Goal: Communication & Community: Answer question/provide support

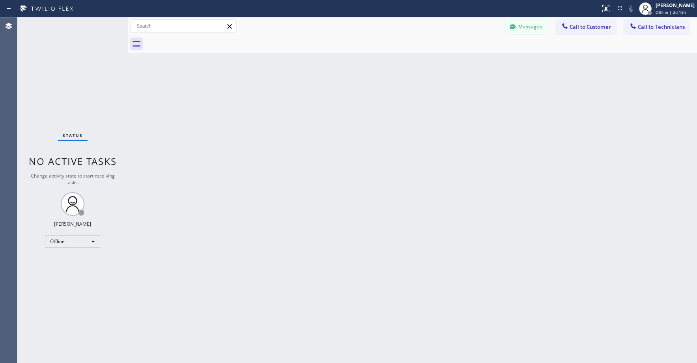
click at [86, 67] on div "Status No active tasks Change activity state to start receiving tasks. [PERSON_…" at bounding box center [72, 189] width 110 height 345
click at [63, 243] on div "Offline" at bounding box center [72, 241] width 55 height 13
click at [61, 272] on li "Unavailable" at bounding box center [72, 271] width 54 height 9
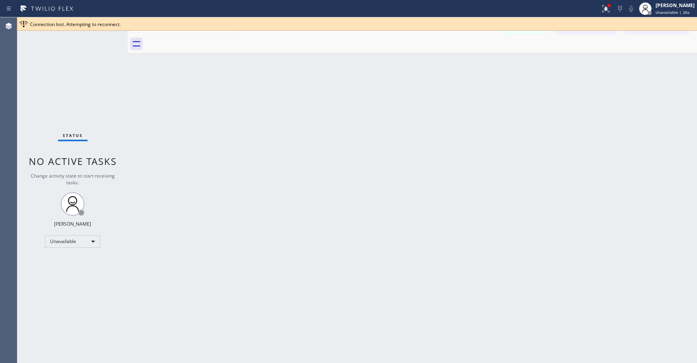
click at [69, 85] on div "Status No active tasks Change activity state to start receiving tasks. [PERSON_…" at bounding box center [72, 189] width 110 height 345
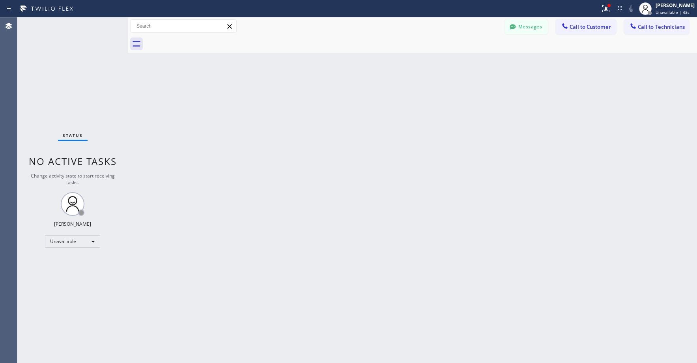
click at [81, 59] on div "Status No active tasks Change activity state to start receiving tasks. [PERSON_…" at bounding box center [72, 189] width 110 height 345
click at [79, 55] on div "Status No active tasks Change activity state to start receiving tasks. [PERSON_…" at bounding box center [72, 189] width 110 height 345
click at [69, 63] on div "Status No active tasks Change activity state to start receiving tasks. [PERSON_…" at bounding box center [72, 189] width 110 height 345
drag, startPoint x: 57, startPoint y: 70, endPoint x: 60, endPoint y: 231, distance: 160.9
click at [57, 70] on div "Status No active tasks Change activity state to start receiving tasks. [PERSON_…" at bounding box center [72, 189] width 110 height 345
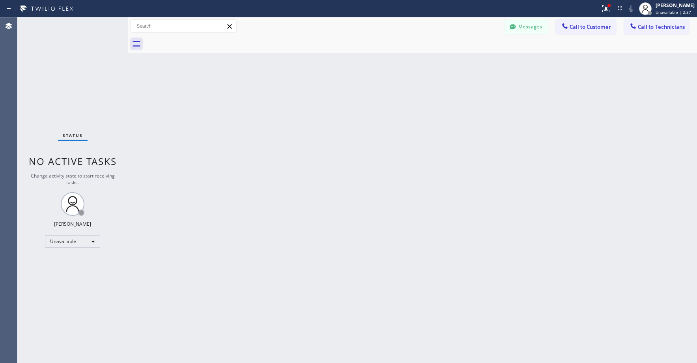
click at [69, 82] on div "Status No active tasks Change activity state to start receiving tasks. [PERSON_…" at bounding box center [72, 189] width 110 height 345
click at [84, 84] on div "Status No active tasks Change activity state to start receiving tasks. [PERSON_…" at bounding box center [72, 189] width 110 height 345
click at [606, 10] on icon at bounding box center [605, 8] width 9 height 9
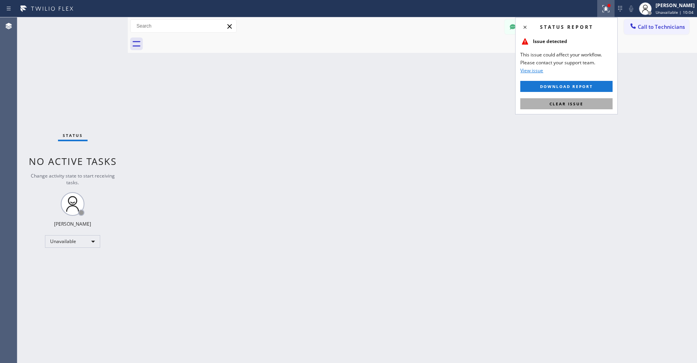
click at [563, 99] on button "Clear issue" at bounding box center [566, 103] width 92 height 11
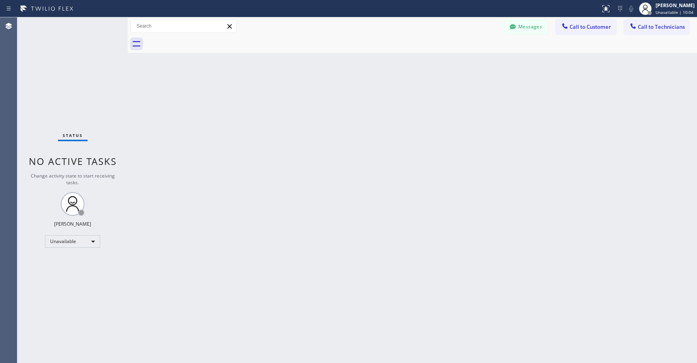
click at [424, 107] on div "Back to Dashboard Change Sender ID Customers Technicians RK [PERSON_NAME] [DATE…" at bounding box center [412, 189] width 569 height 345
click at [76, 85] on div "Status No active tasks Change activity state to start receiving tasks. [PERSON_…" at bounding box center [72, 189] width 110 height 345
click at [60, 63] on div "Status No active tasks Change activity state to start receiving tasks. [PERSON_…" at bounding box center [72, 189] width 110 height 345
click at [91, 80] on div "Status No active tasks Change activity state to start receiving tasks. [PERSON_…" at bounding box center [72, 189] width 110 height 345
drag, startPoint x: 90, startPoint y: 71, endPoint x: 88, endPoint y: 186, distance: 114.7
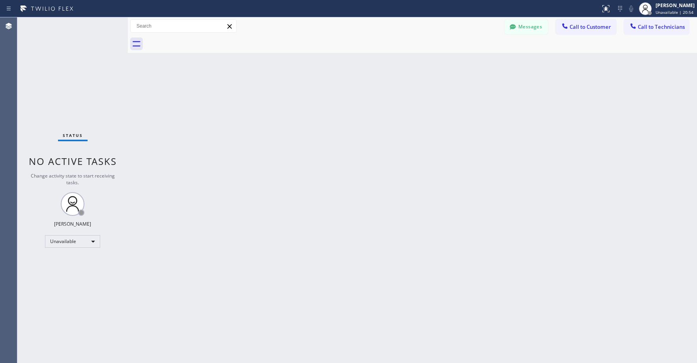
click at [90, 71] on div "Status No active tasks Change activity state to start receiving tasks. [PERSON_…" at bounding box center [72, 189] width 110 height 345
click at [74, 77] on div "Status No active tasks Change activity state to start receiving tasks. [PERSON_…" at bounding box center [72, 189] width 110 height 345
click at [528, 31] on button "Messages" at bounding box center [525, 26] width 43 height 15
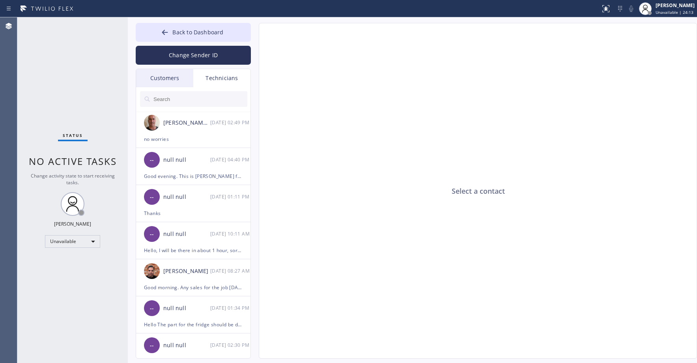
click at [162, 83] on div "Customers" at bounding box center [164, 78] width 57 height 18
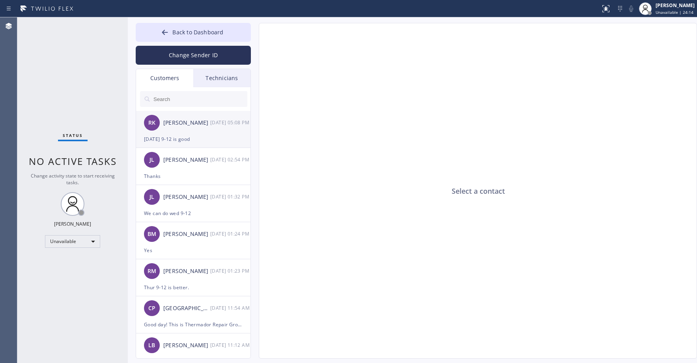
click at [192, 123] on div "[PERSON_NAME]" at bounding box center [186, 122] width 47 height 9
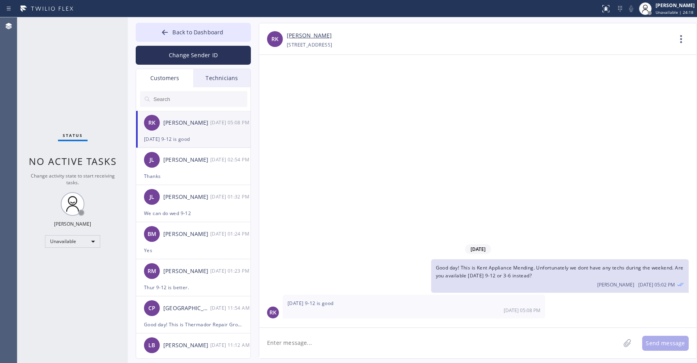
click at [302, 37] on link "[PERSON_NAME]" at bounding box center [309, 35] width 45 height 9
drag, startPoint x: 75, startPoint y: 44, endPoint x: 90, endPoint y: 74, distance: 33.5
click at [75, 45] on div "Status No active tasks Change activity state to start receiving tasks. [PERSON_…" at bounding box center [72, 189] width 110 height 345
click at [202, 171] on div "Thanks" at bounding box center [193, 175] width 99 height 9
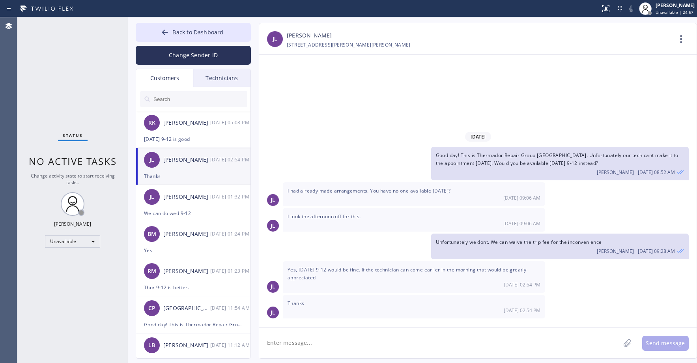
click at [304, 35] on link "[PERSON_NAME]" at bounding box center [309, 35] width 45 height 9
click at [63, 63] on div "Status No active tasks Change activity state to start receiving tasks. [PERSON_…" at bounding box center [72, 189] width 110 height 345
click at [197, 215] on div "We can do wed 9-12" at bounding box center [193, 213] width 99 height 9
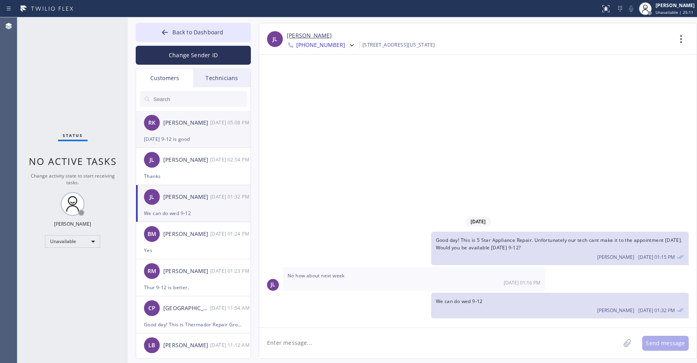
click at [175, 134] on div "RK [PERSON_NAME] [DATE] 05:08 PM" at bounding box center [193, 123] width 115 height 24
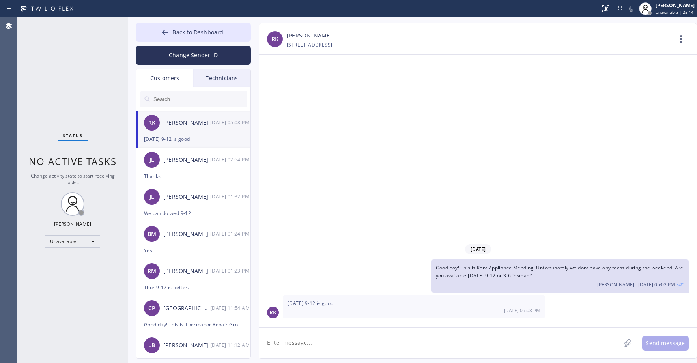
click at [170, 95] on input "text" at bounding box center [200, 99] width 95 height 16
paste input "6TGHN2"
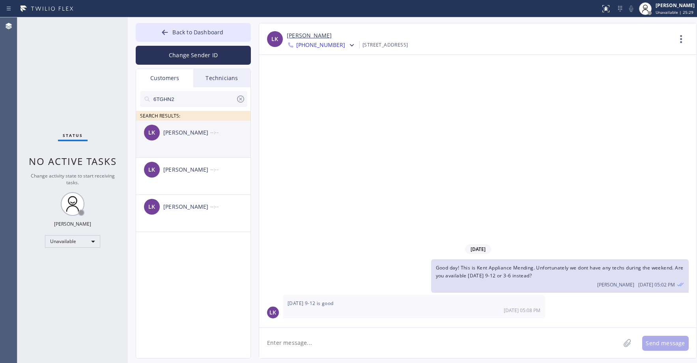
type input "6TGHN2"
click at [196, 137] on div "[PERSON_NAME] [PERSON_NAME] --:--" at bounding box center [193, 133] width 115 height 24
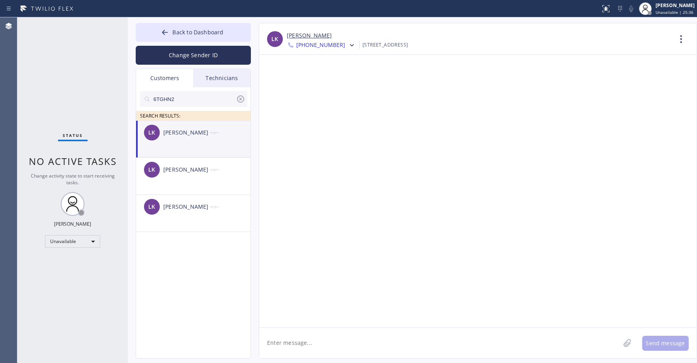
click at [297, 341] on textarea at bounding box center [439, 343] width 361 height 30
paste textarea "5 Star Appliance Repair"
click at [56, 33] on div "Status No active tasks Change activity state to start receiving tasks. [PERSON_…" at bounding box center [72, 189] width 110 height 345
click at [464, 342] on textarea "Good day! This is 5 Star Appliance Repair. Unfortunately after double c" at bounding box center [446, 342] width 375 height 30
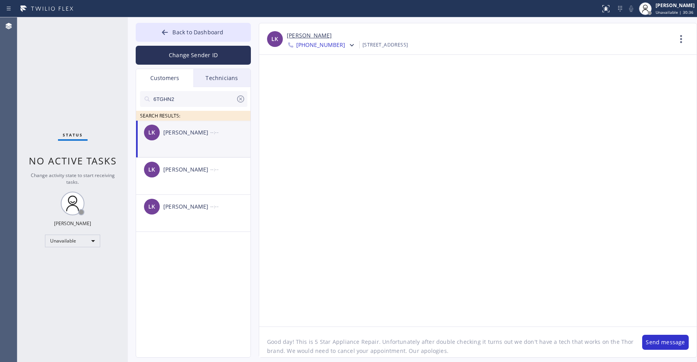
click at [325, 344] on textarea "Good day! This is 5 Star Appliance Repair. Unfortunately after double checking …" at bounding box center [446, 342] width 375 height 30
click at [330, 343] on textarea "Good day! This is 5 Star Appliance Repair. Unfortunately after double checking …" at bounding box center [446, 342] width 375 height 30
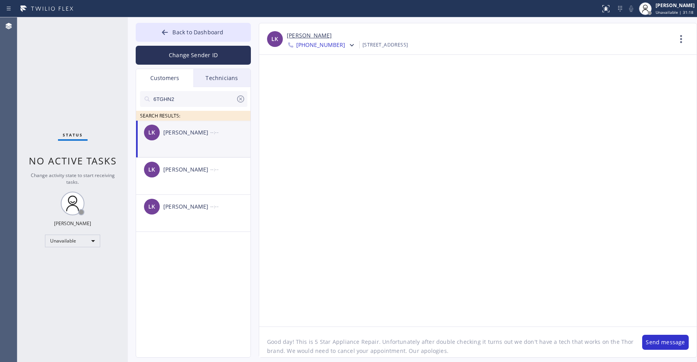
click at [330, 343] on textarea "Good day! This is 5 Star Appliance Repair. Unfortunately after double checking …" at bounding box center [446, 342] width 375 height 30
paste textarea "Hi, this is 5 Star Appliance Repair. After double-checking, we unfortunately do…"
type textarea "Hi, this is 5 Star Appliance Repair. After double-checking, we unfortunately do…"
click at [657, 342] on button "Send message" at bounding box center [665, 342] width 47 height 15
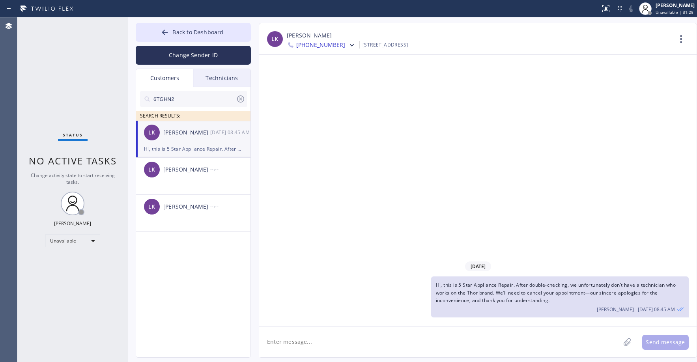
click at [345, 45] on div at bounding box center [350, 45] width 11 height 9
click at [328, 99] on div "[PHONE_NUMBER]" at bounding box center [332, 99] width 91 height 18
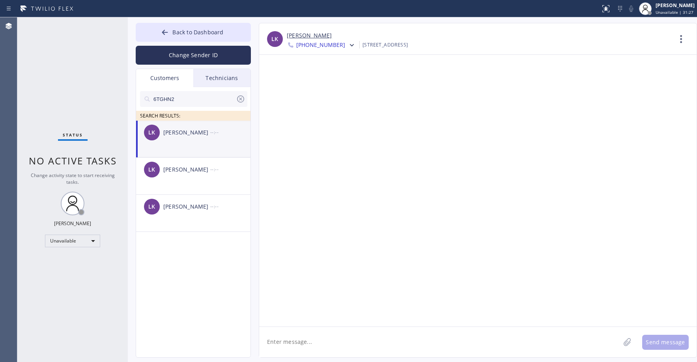
click at [313, 343] on textarea at bounding box center [439, 342] width 361 height 30
paste textarea "Hi, this is 5 Star Appliance Repair. After double-checking, we unfortunately do…"
type textarea "Hi, this is 5 Star Appliance Repair. After double-checking, we unfortunately do…"
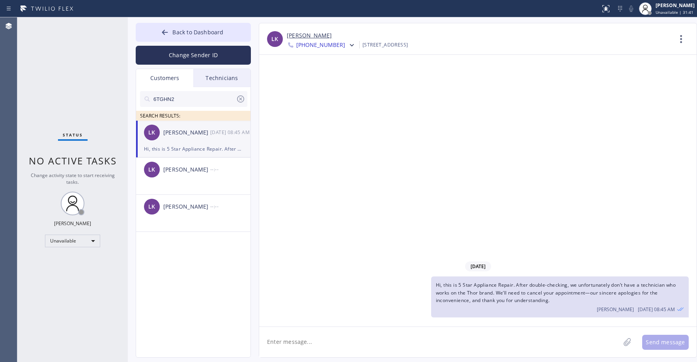
drag, startPoint x: 77, startPoint y: 73, endPoint x: 87, endPoint y: 90, distance: 19.8
click at [76, 76] on div "Status No active tasks Change activity state to start receiving tasks. [PERSON_…" at bounding box center [72, 189] width 110 height 345
click at [198, 34] on span "Back to Dashboard" at bounding box center [197, 31] width 51 height 7
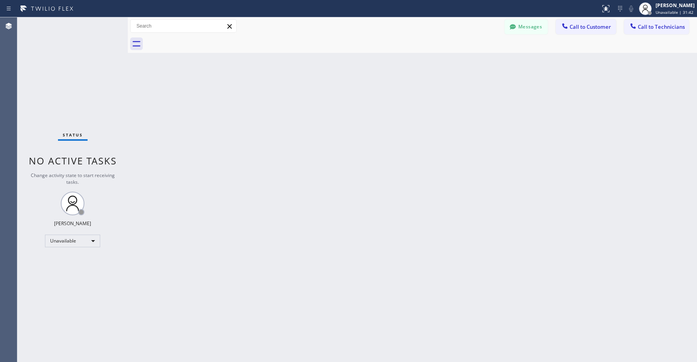
drag, startPoint x: 73, startPoint y: 85, endPoint x: 72, endPoint y: 92, distance: 7.1
click at [73, 86] on div "Status No active tasks Change activity state to start receiving tasks. [PERSON_…" at bounding box center [72, 189] width 110 height 345
click at [67, 56] on div "Status No active tasks Change activity state to start receiving tasks. [PERSON_…" at bounding box center [72, 189] width 110 height 345
drag, startPoint x: 78, startPoint y: 93, endPoint x: 395, endPoint y: 76, distance: 316.6
click at [82, 94] on div "Status No active tasks Change activity state to start receiving tasks. [PERSON_…" at bounding box center [72, 189] width 110 height 345
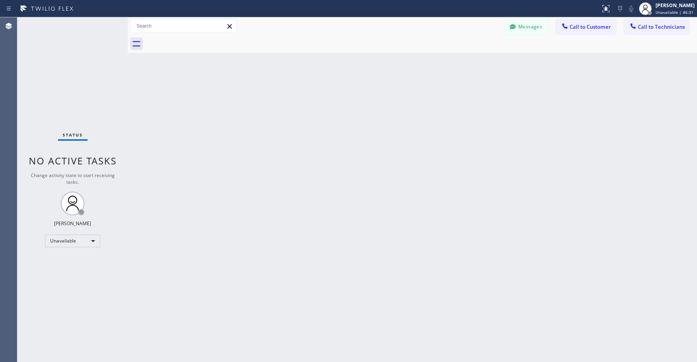
click at [60, 71] on div "Status No active tasks Change activity state to start receiving tasks. [PERSON_…" at bounding box center [72, 189] width 110 height 345
drag, startPoint x: 69, startPoint y: 33, endPoint x: 85, endPoint y: 95, distance: 63.5
click at [69, 35] on div "Status No active tasks Change activity state to start receiving tasks. [PERSON_…" at bounding box center [72, 189] width 110 height 345
click at [65, 96] on div "Status No active tasks Change activity state to start receiving tasks. [PERSON_…" at bounding box center [72, 189] width 110 height 345
click at [69, 74] on div "Status No active tasks Change activity state to start receiving tasks. [PERSON_…" at bounding box center [72, 189] width 110 height 345
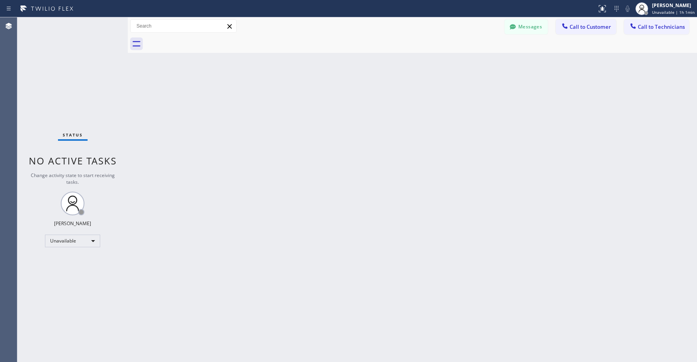
click at [38, 71] on div "Status No active tasks Change activity state to start receiving tasks. [PERSON_…" at bounding box center [72, 189] width 110 height 345
drag, startPoint x: 98, startPoint y: 50, endPoint x: 98, endPoint y: 58, distance: 7.5
click at [98, 54] on div "Status No active tasks Change activity state to start receiving tasks. [PERSON_…" at bounding box center [72, 189] width 110 height 345
click at [88, 83] on div "Status No active tasks Change activity state to start receiving tasks. [PERSON_…" at bounding box center [72, 189] width 110 height 345
click at [523, 28] on button "Messages" at bounding box center [525, 26] width 43 height 15
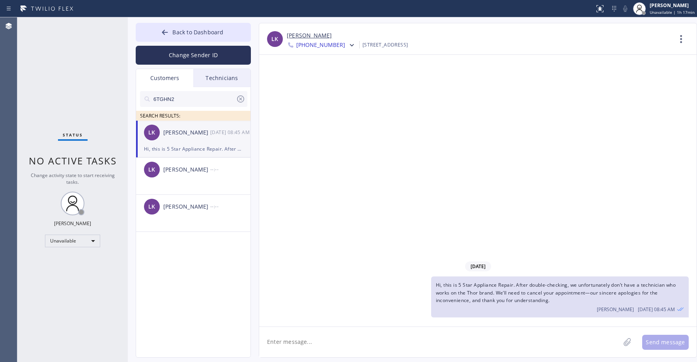
click at [240, 99] on icon at bounding box center [240, 98] width 7 height 7
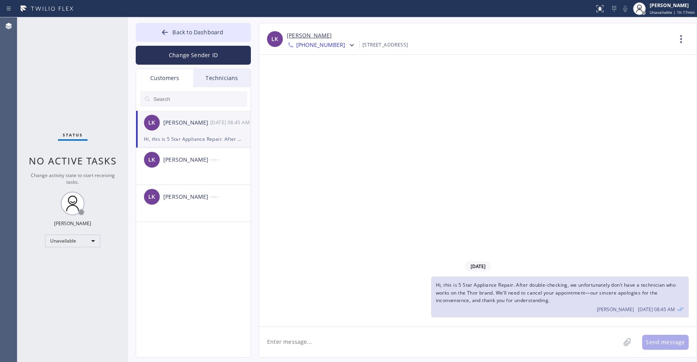
click at [194, 99] on input "text" at bounding box center [200, 99] width 95 height 16
paste input "M5882N"
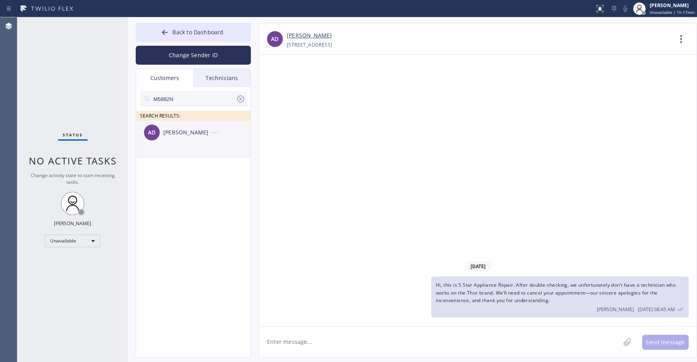
type input "M5882N"
click at [188, 147] on li "AD [PERSON_NAME] --:--" at bounding box center [193, 139] width 115 height 37
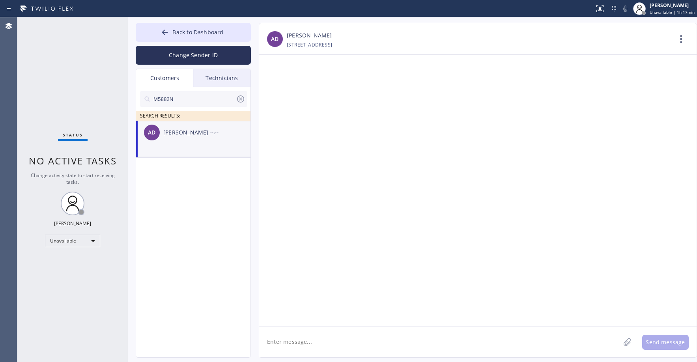
click at [188, 147] on li "AD [PERSON_NAME] --:--" at bounding box center [193, 139] width 115 height 37
click at [184, 147] on li "AD [PERSON_NAME] --:--" at bounding box center [193, 139] width 115 height 37
click at [294, 346] on textarea at bounding box center [439, 342] width 361 height 30
click at [323, 342] on textarea "Good day! This is" at bounding box center [446, 342] width 375 height 30
click at [63, 75] on div "Status No active tasks Change activity state to start receiving tasks. [PERSON_…" at bounding box center [72, 189] width 110 height 345
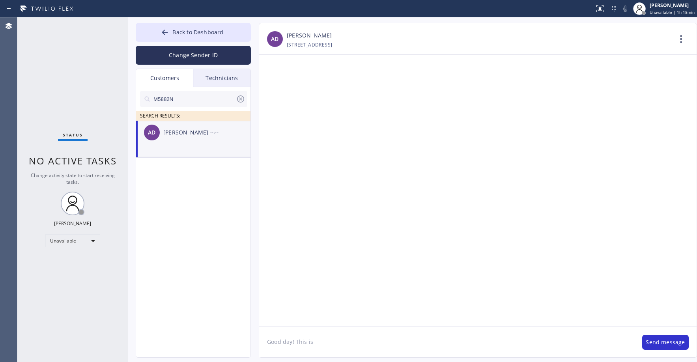
click at [328, 346] on textarea "Good day! This is" at bounding box center [446, 342] width 375 height 30
paste textarea "GE Monogram Repair Professionals"
type textarea "Good day! This is GE Monogram Repair Professionals. Unfortunately our tech cant…"
click at [674, 342] on button "Send message" at bounding box center [665, 342] width 47 height 15
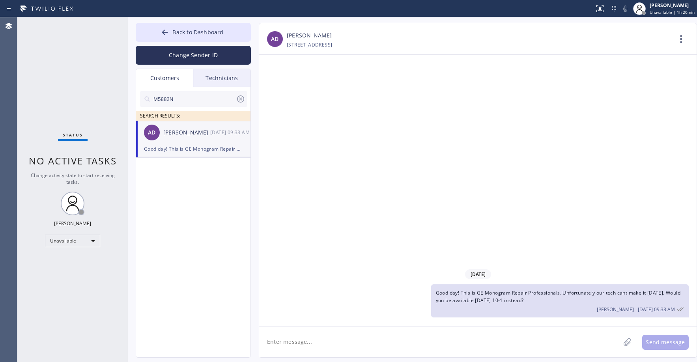
click at [74, 91] on div "Status No active tasks Change activity state to start receiving tasks. [PERSON_…" at bounding box center [72, 189] width 110 height 345
click at [190, 35] on span "Back to Dashboard" at bounding box center [197, 31] width 51 height 7
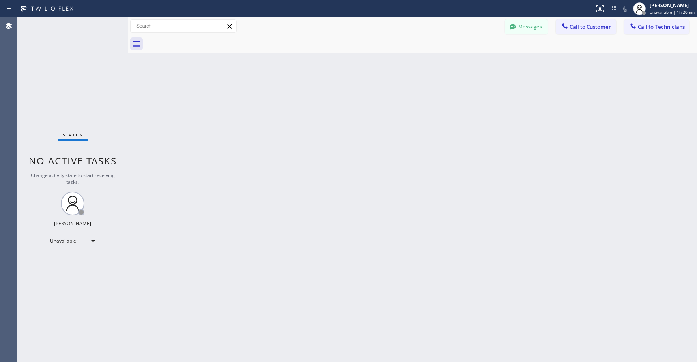
drag, startPoint x: 365, startPoint y: 134, endPoint x: 515, endPoint y: 38, distance: 178.2
click at [366, 135] on div "Back to Dashboard Change Sender ID Customers Technicians M5882N SEARCH RESULTS:…" at bounding box center [412, 189] width 569 height 345
click at [61, 64] on div "Status No active tasks Change activity state to start receiving tasks. [PERSON_…" at bounding box center [72, 189] width 110 height 345
click at [68, 56] on div "Status No active tasks Change activity state to start receiving tasks. [PERSON_…" at bounding box center [72, 189] width 110 height 345
drag, startPoint x: 281, startPoint y: 99, endPoint x: 246, endPoint y: 98, distance: 35.5
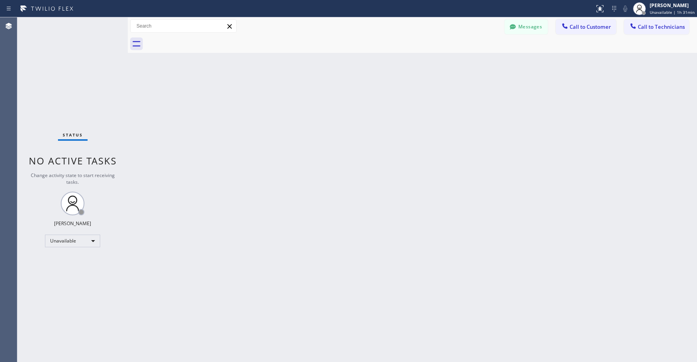
click at [281, 99] on div "Back to Dashboard Change Sender ID Customers Technicians M5882N SEARCH RESULTS:…" at bounding box center [412, 189] width 569 height 345
click at [87, 80] on div "Status No active tasks Change activity state to start receiving tasks. [PERSON_…" at bounding box center [72, 189] width 110 height 345
click at [525, 28] on button "Messages" at bounding box center [525, 26] width 43 height 15
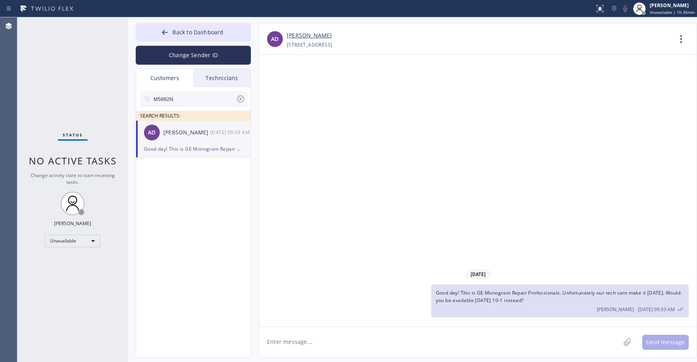
click at [240, 100] on icon at bounding box center [240, 98] width 7 height 7
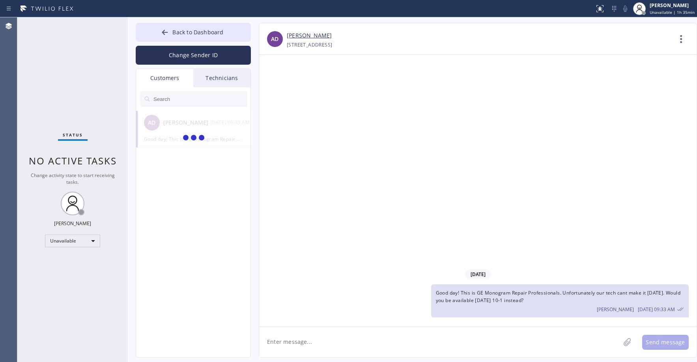
drag, startPoint x: 75, startPoint y: 56, endPoint x: 302, endPoint y: 0, distance: 233.8
click at [76, 56] on div "Status No active tasks Change activity state to start receiving tasks. [PERSON_…" at bounding box center [72, 189] width 110 height 345
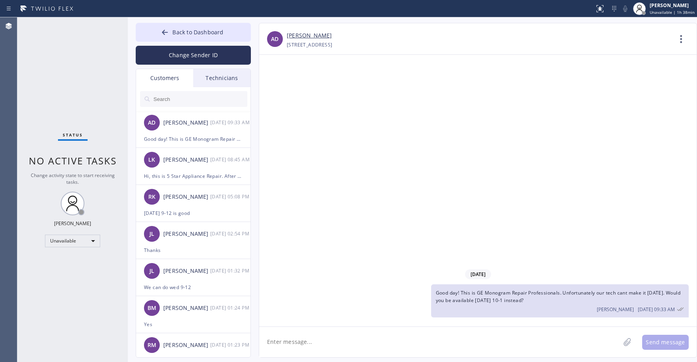
click at [61, 67] on div "Status No active tasks Change activity state to start receiving tasks. [PERSON_…" at bounding box center [72, 189] width 110 height 345
click at [194, 34] on span "Back to Dashboard" at bounding box center [197, 31] width 51 height 7
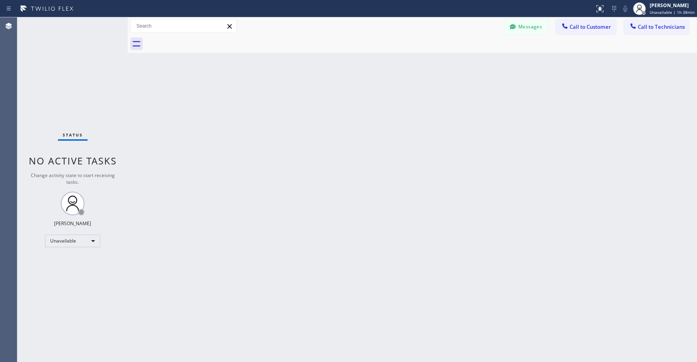
click at [65, 66] on div "Status No active tasks Change activity state to start receiving tasks. [PERSON_…" at bounding box center [72, 189] width 110 height 345
click at [39, 58] on div "Status No active tasks Change activity state to start receiving tasks. [PERSON_…" at bounding box center [72, 189] width 110 height 345
click at [61, 71] on div "Status No active tasks Change activity state to start receiving tasks. [PERSON_…" at bounding box center [72, 189] width 110 height 345
click at [76, 75] on div "Status No active tasks Change activity state to start receiving tasks. [PERSON_…" at bounding box center [72, 189] width 110 height 345
drag, startPoint x: 60, startPoint y: 73, endPoint x: 79, endPoint y: 230, distance: 158.8
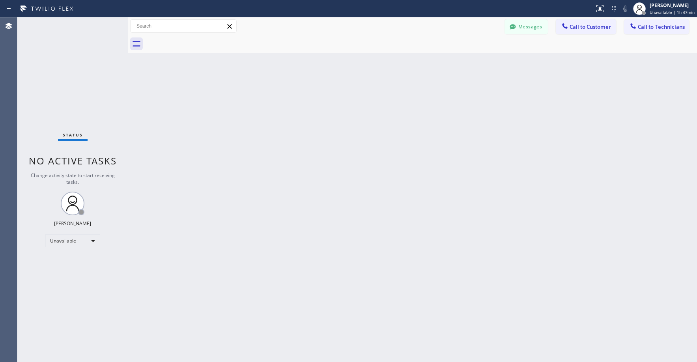
click at [61, 78] on div "Status No active tasks Change activity state to start receiving tasks. [PERSON_…" at bounding box center [72, 189] width 110 height 345
click at [76, 240] on div "Unavailable" at bounding box center [72, 241] width 55 height 13
click at [65, 279] on li "Break" at bounding box center [72, 281] width 54 height 9
click at [72, 241] on div "Break" at bounding box center [72, 241] width 55 height 13
click at [66, 268] on li "Unavailable" at bounding box center [72, 271] width 54 height 9
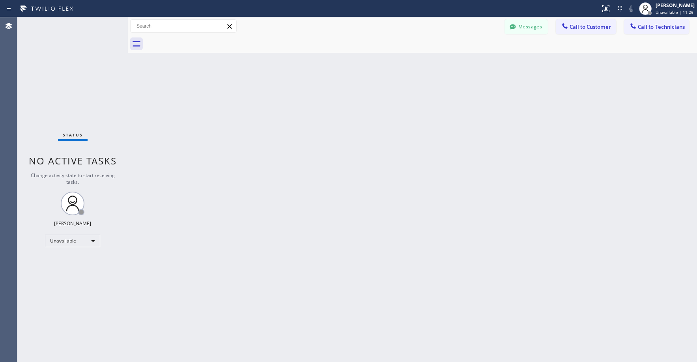
click at [80, 75] on div "Status No active tasks Change activity state to start receiving tasks. [PERSON_…" at bounding box center [72, 189] width 110 height 345
drag, startPoint x: 73, startPoint y: 62, endPoint x: 47, endPoint y: 242, distance: 181.6
click at [73, 63] on div "Status No active tasks Change activity state to start receiving tasks. [PERSON_…" at bounding box center [72, 189] width 110 height 345
drag, startPoint x: 52, startPoint y: 73, endPoint x: 52, endPoint y: 276, distance: 202.6
click at [52, 75] on div "Status No active tasks Change activity state to start receiving tasks. [PERSON_…" at bounding box center [72, 189] width 110 height 345
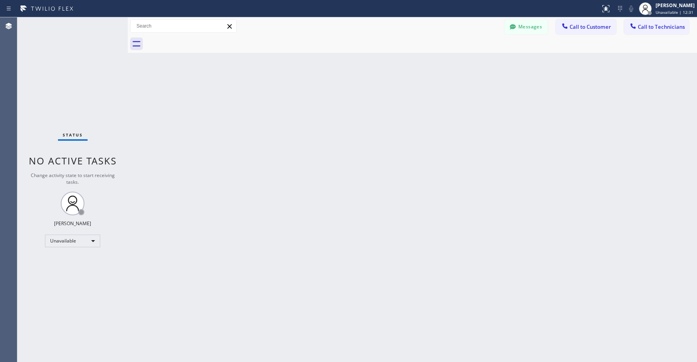
click at [61, 73] on div "Status No active tasks Change activity state to start receiving tasks. [PERSON_…" at bounding box center [72, 189] width 110 height 345
drag, startPoint x: 64, startPoint y: 58, endPoint x: 35, endPoint y: 237, distance: 180.9
click at [64, 59] on div "Status No active tasks Change activity state to start receiving tasks. [PERSON_…" at bounding box center [72, 189] width 110 height 345
click at [78, 71] on div "Status No active tasks Change activity state to start receiving tasks. [PERSON_…" at bounding box center [72, 189] width 110 height 345
click at [56, 97] on div "Status No active tasks Change activity state to start receiving tasks. [PERSON_…" at bounding box center [72, 189] width 110 height 345
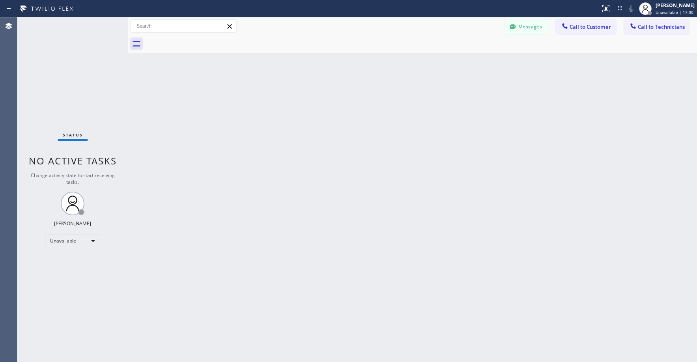
click at [70, 77] on div "Status No active tasks Change activity state to start receiving tasks. [PERSON_…" at bounding box center [72, 189] width 110 height 345
drag, startPoint x: 58, startPoint y: 50, endPoint x: 77, endPoint y: 242, distance: 192.5
click at [58, 50] on div "Status No active tasks Change activity state to start receiving tasks. [PERSON_…" at bounding box center [72, 189] width 110 height 345
drag, startPoint x: 61, startPoint y: 79, endPoint x: 282, endPoint y: 0, distance: 234.2
click at [63, 79] on div "Status No active tasks Change activity state to start receiving tasks. [PERSON_…" at bounding box center [72, 189] width 110 height 345
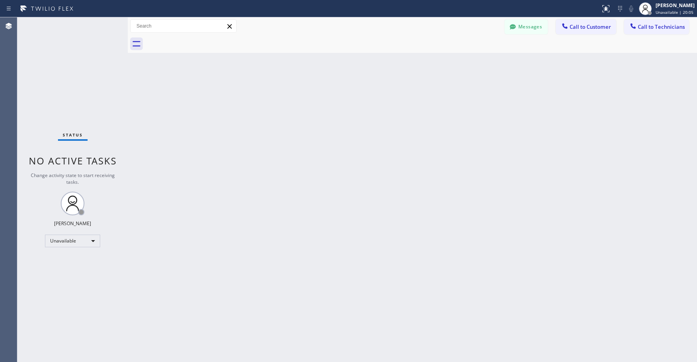
drag, startPoint x: 53, startPoint y: 54, endPoint x: 54, endPoint y: 172, distance: 118.3
click at [53, 56] on div "Status No active tasks Change activity state to start receiving tasks. [PERSON_…" at bounding box center [72, 189] width 110 height 345
drag, startPoint x: 57, startPoint y: 84, endPoint x: 55, endPoint y: 106, distance: 22.6
click at [57, 84] on div "Status No active tasks Change activity state to start receiving tasks. [PERSON_…" at bounding box center [72, 189] width 110 height 345
click at [48, 33] on div "Status No active tasks Change activity state to start receiving tasks. [PERSON_…" at bounding box center [72, 189] width 110 height 345
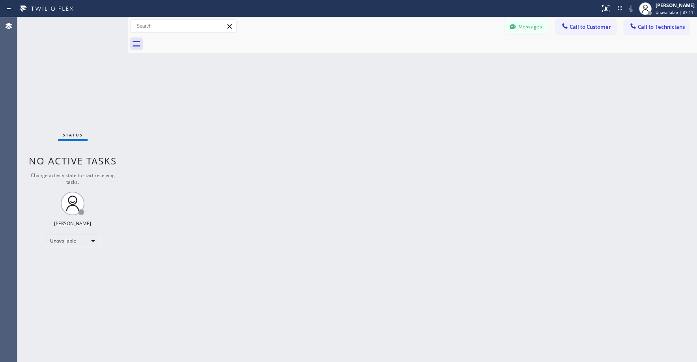
drag, startPoint x: 84, startPoint y: 87, endPoint x: 63, endPoint y: 157, distance: 72.8
click at [82, 91] on div "Status No active tasks Change activity state to start receiving tasks. [PERSON_…" at bounding box center [72, 189] width 110 height 345
click at [82, 74] on div "Status No active tasks Change activity state to start receiving tasks. [PERSON_…" at bounding box center [72, 189] width 110 height 345
click at [76, 118] on div "Status No active tasks Change activity state to start receiving tasks. [PERSON_…" at bounding box center [72, 189] width 110 height 345
click at [530, 24] on button "Messages" at bounding box center [525, 26] width 43 height 15
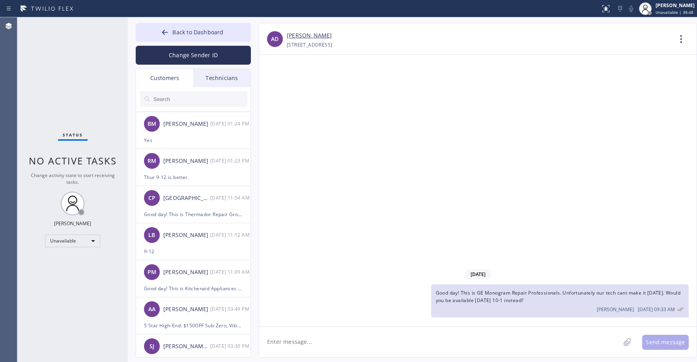
scroll to position [210, 0]
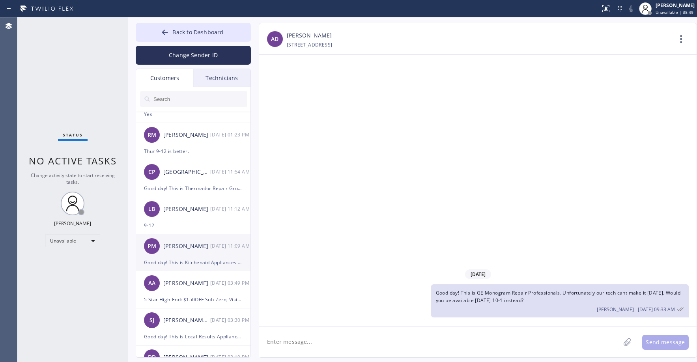
click at [197, 247] on div "[PERSON_NAME]" at bounding box center [186, 246] width 47 height 9
click at [74, 67] on div "Status No active tasks Change activity state to start receiving tasks. [PERSON_…" at bounding box center [72, 189] width 110 height 345
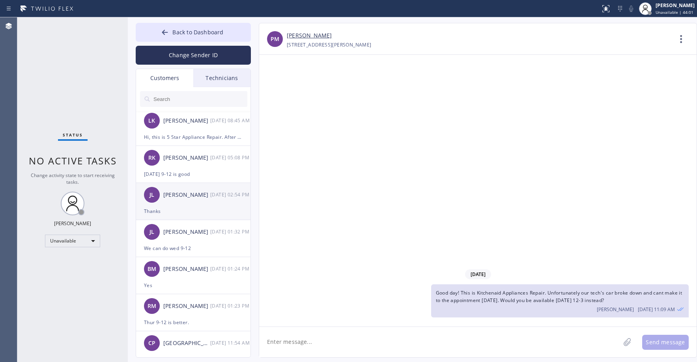
scroll to position [0, 0]
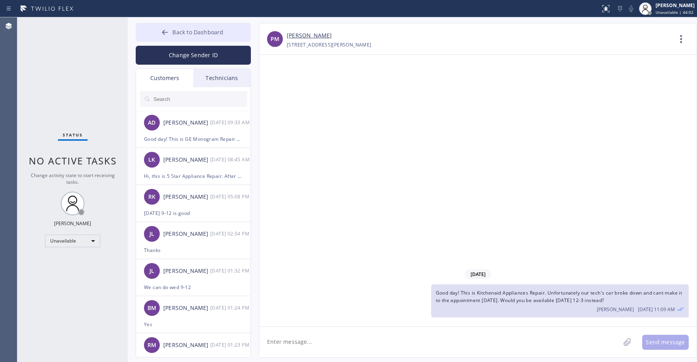
click at [168, 32] on icon at bounding box center [165, 32] width 8 height 8
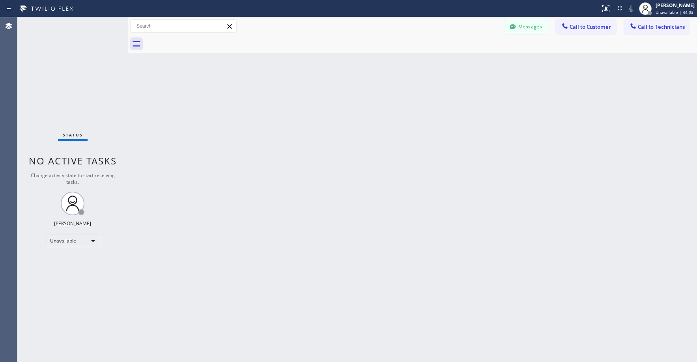
click at [39, 96] on div "Status No active tasks Change activity state to start receiving tasks. [PERSON_…" at bounding box center [72, 189] width 110 height 345
click at [46, 95] on div "Status No active tasks Change activity state to start receiving tasks. [PERSON_…" at bounding box center [72, 189] width 110 height 345
click at [74, 61] on div "Status No active tasks Change activity state to start receiving tasks. [PERSON_…" at bounding box center [72, 189] width 110 height 345
drag, startPoint x: 67, startPoint y: 54, endPoint x: 77, endPoint y: 197, distance: 143.1
click at [67, 55] on div "Status No active tasks Change activity state to start receiving tasks. [PERSON_…" at bounding box center [72, 189] width 110 height 345
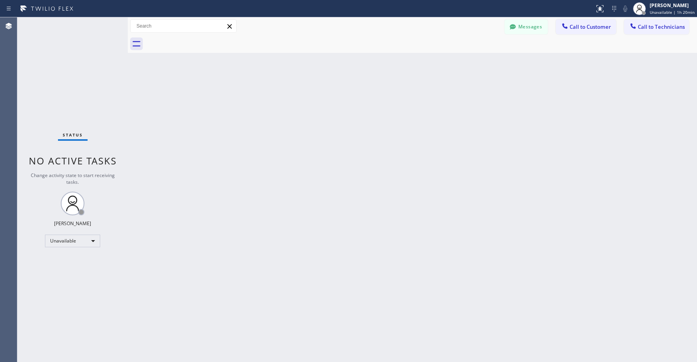
drag, startPoint x: 79, startPoint y: 65, endPoint x: 54, endPoint y: 240, distance: 177.1
click at [79, 65] on div "Status No active tasks Change activity state to start receiving tasks. [PERSON_…" at bounding box center [72, 189] width 110 height 345
drag, startPoint x: 74, startPoint y: 60, endPoint x: 64, endPoint y: 104, distance: 45.2
click at [74, 61] on div "Status No active tasks Change activity state to start receiving tasks. [PERSON_…" at bounding box center [72, 189] width 110 height 345
click at [86, 75] on div "Status No active tasks Change activity state to start receiving tasks. [PERSON_…" at bounding box center [72, 189] width 110 height 345
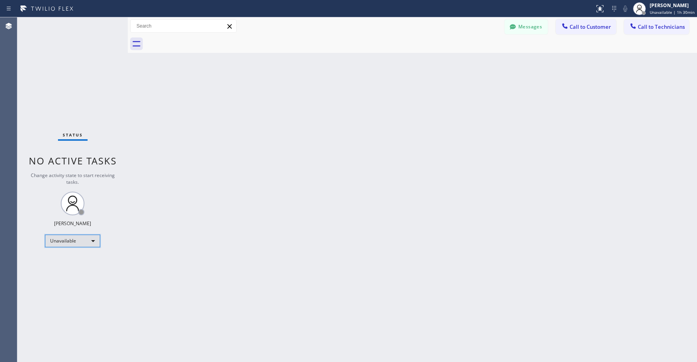
click at [67, 238] on div "Unavailable" at bounding box center [72, 241] width 55 height 13
click at [69, 276] on ul "Offline Available Unavailable Break" at bounding box center [72, 266] width 54 height 39
click at [69, 283] on li "Break" at bounding box center [72, 281] width 54 height 9
click at [57, 70] on div "Status No active tasks Change activity state to start receiving tasks. [PERSON_…" at bounding box center [72, 189] width 110 height 345
